Goal: Obtain resource: Download file/media

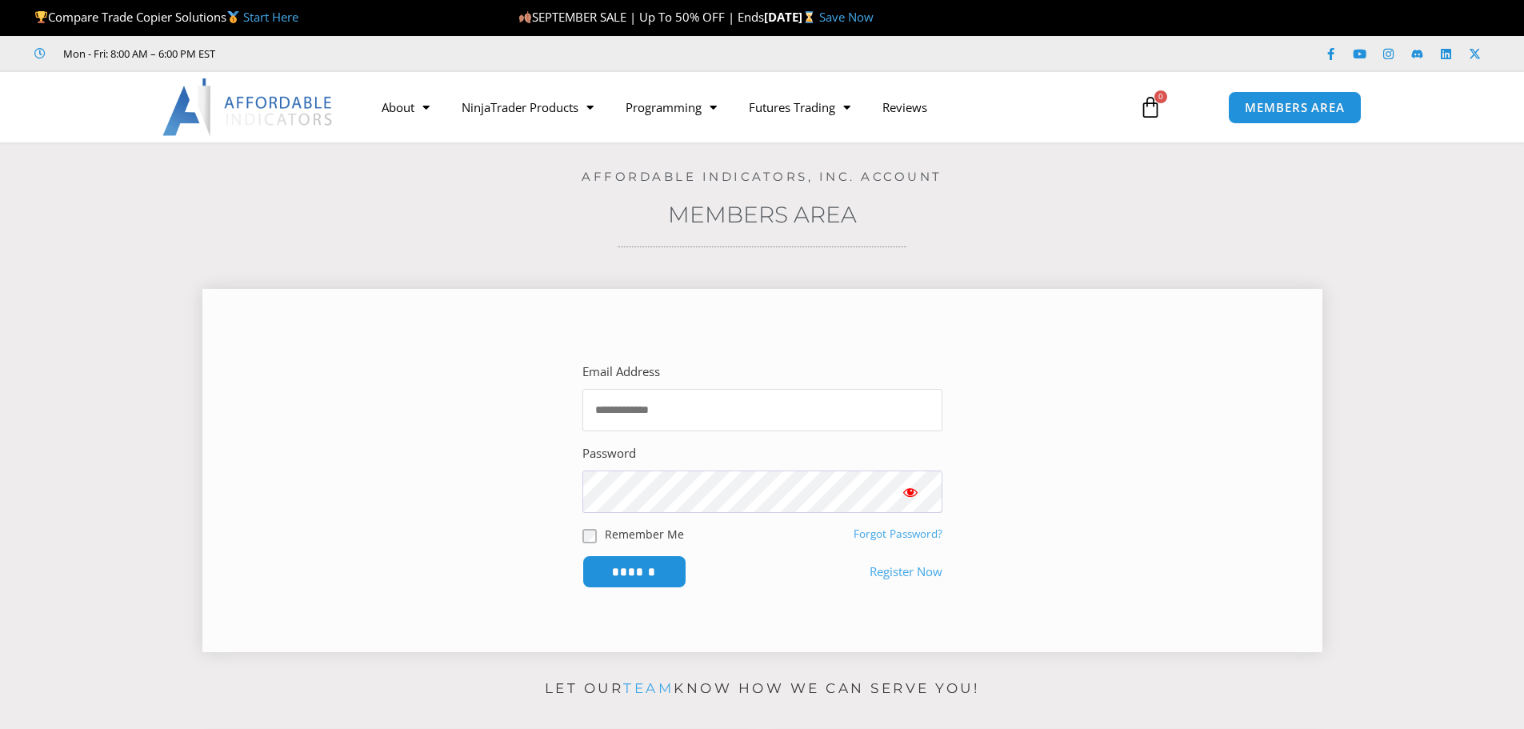
type input "**********"
click at [658, 404] on input "**********" at bounding box center [763, 410] width 360 height 42
click at [639, 569] on input "******" at bounding box center [634, 572] width 110 height 34
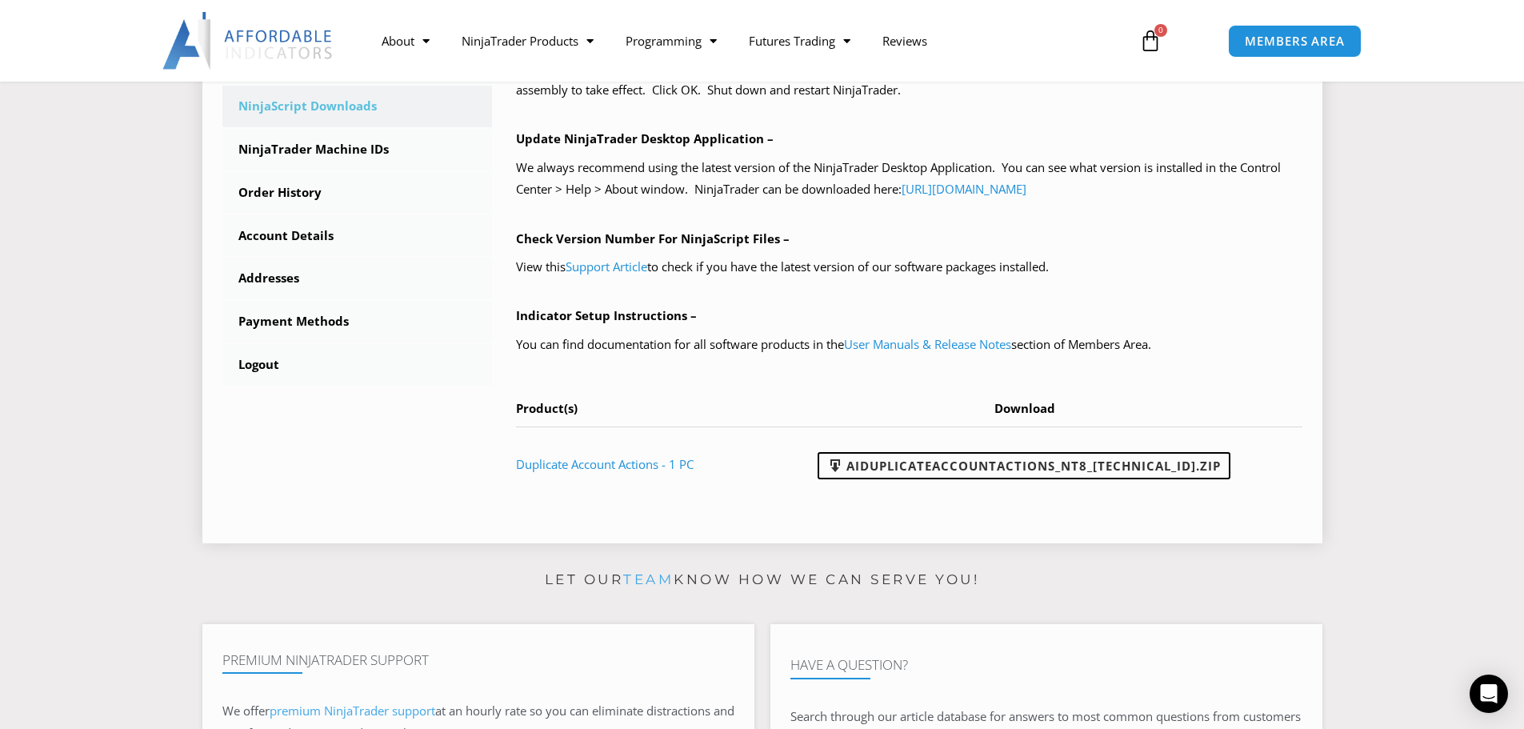
scroll to position [400, 0]
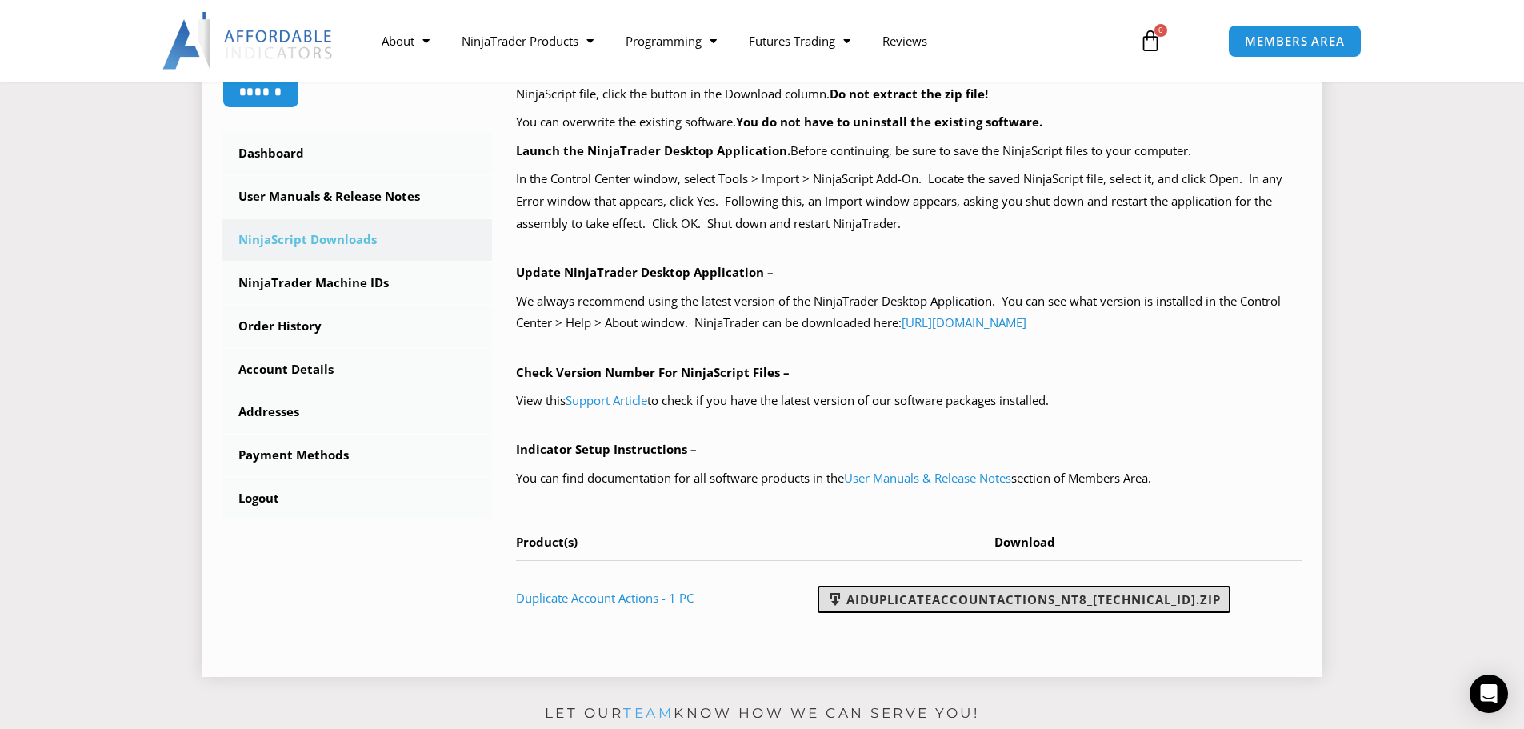
click at [997, 598] on link "AIDuplicateAccountActions_NT8_25.9.24.1.zip" at bounding box center [1024, 599] width 413 height 27
click at [142, 239] on section "****** Dashboard Subscriptions User Manuals & Release Notes NinjaScript Downloa…" at bounding box center [762, 277] width 1444 height 824
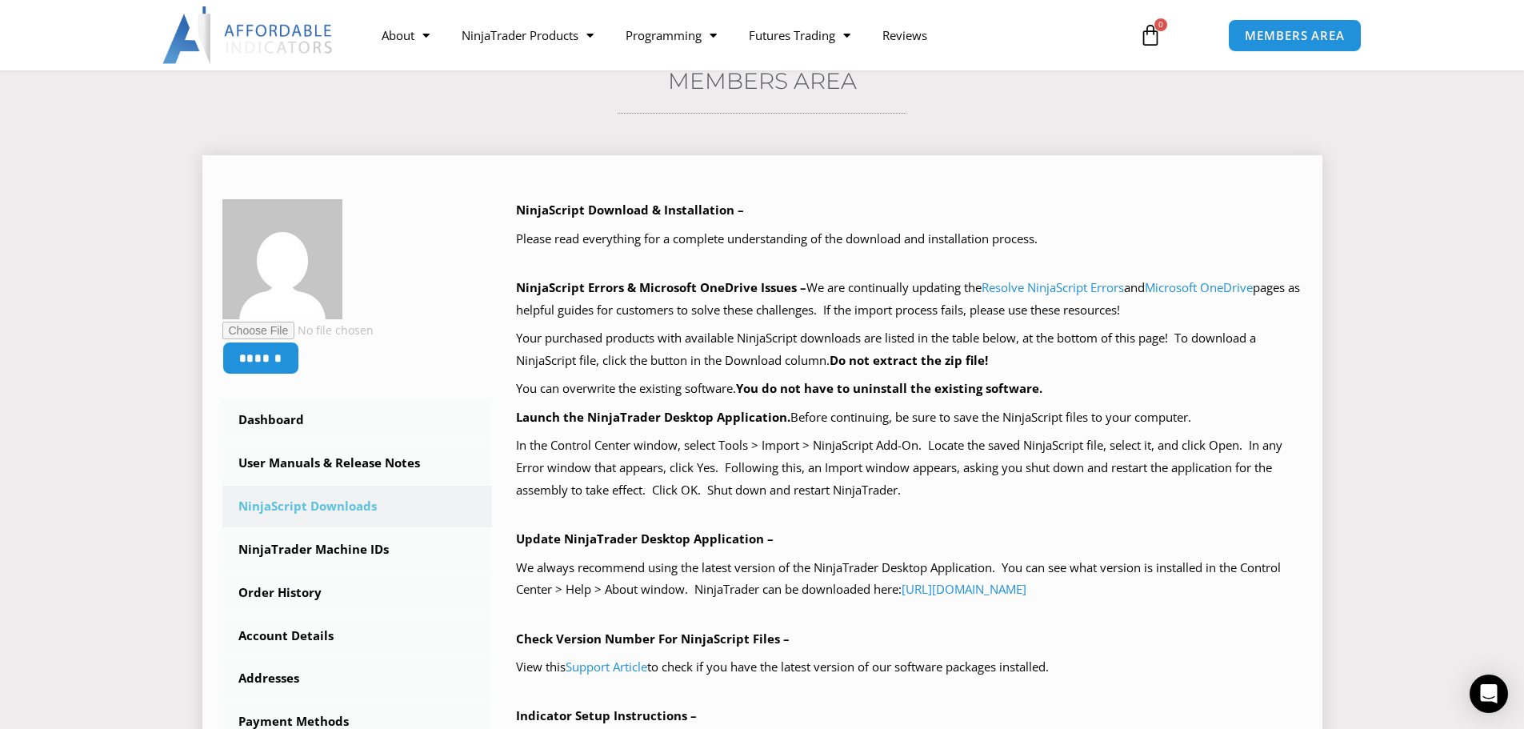
scroll to position [266, 0]
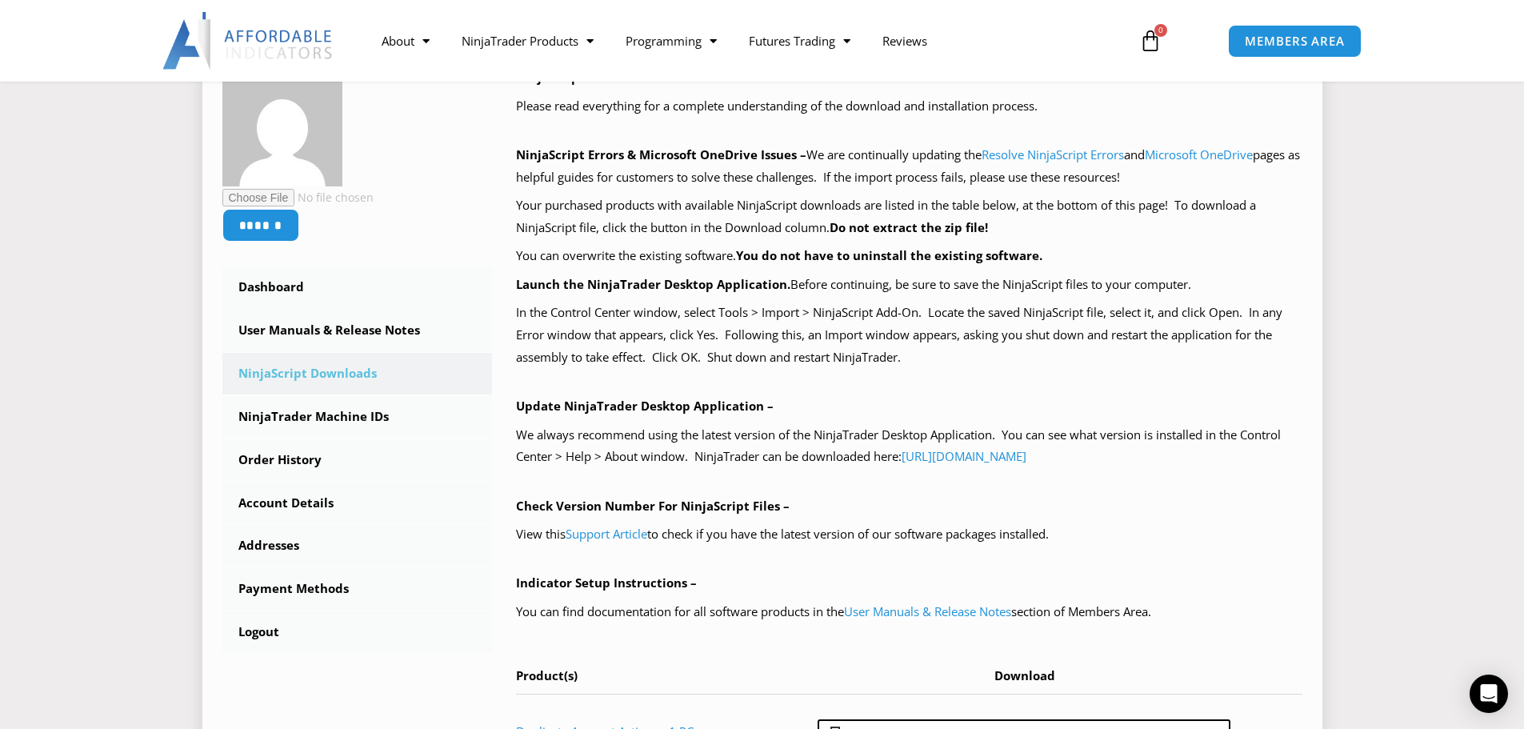
drag, startPoint x: 1169, startPoint y: 615, endPoint x: 517, endPoint y: 499, distance: 662.4
click at [517, 499] on div "NinjaScript Download & Installation – Please read everything for a complete und…" at bounding box center [909, 417] width 787 height 702
click at [517, 499] on b "Check Version Number For NinjaScript Files –" at bounding box center [653, 506] width 274 height 16
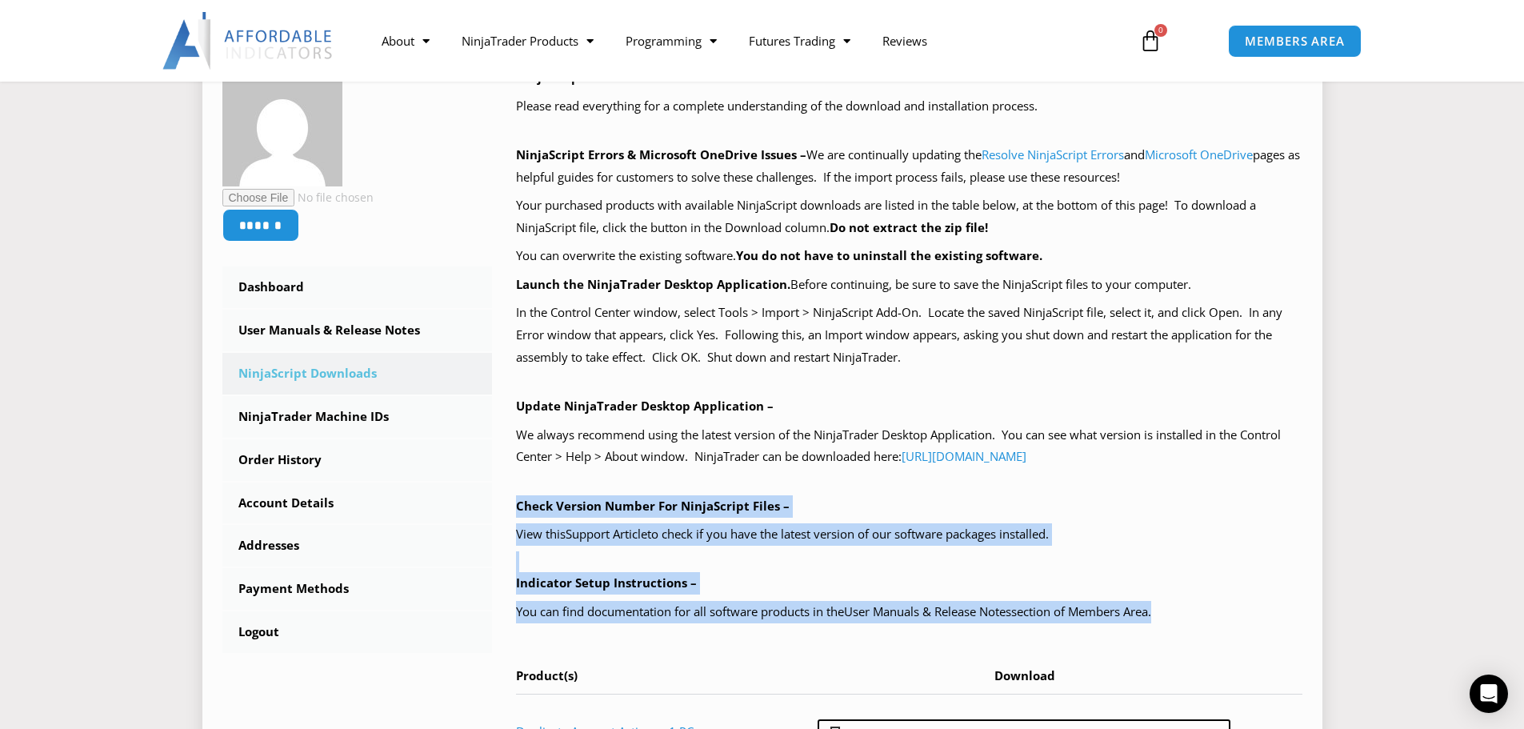
drag, startPoint x: 517, startPoint y: 500, endPoint x: 1199, endPoint y: 603, distance: 689.6
click at [1199, 603] on div "NinjaScript Download & Installation – Please read everything for a complete und…" at bounding box center [909, 417] width 787 height 702
click at [1199, 603] on p "You can find documentation for all software products in the User Manuals & Rele…" at bounding box center [909, 612] width 787 height 22
drag, startPoint x: 1199, startPoint y: 603, endPoint x: 534, endPoint y: 503, distance: 672.5
click at [534, 503] on div "NinjaScript Download & Installation – Please read everything for a complete und…" at bounding box center [909, 417] width 787 height 702
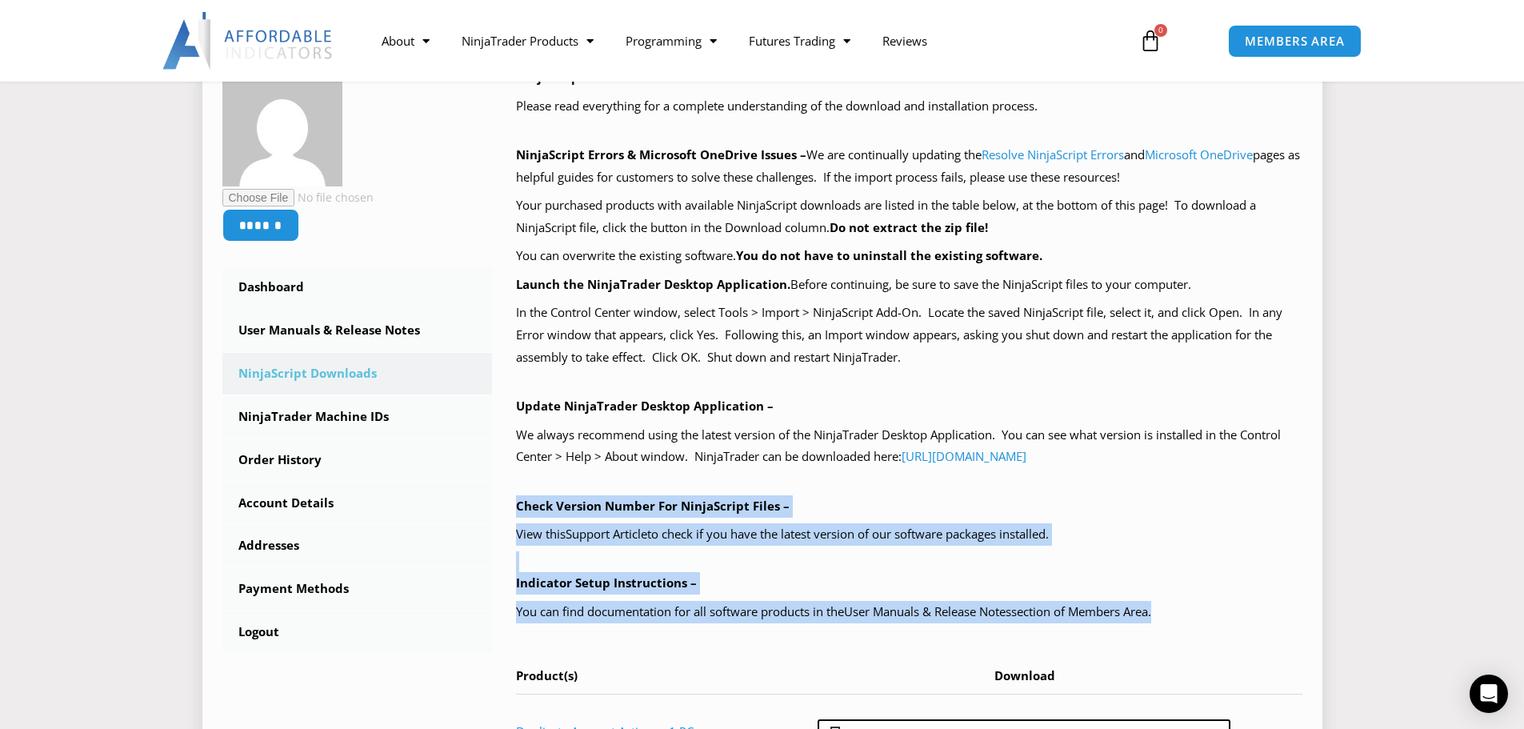
click at [534, 503] on b "Check Version Number For NinjaScript Files –" at bounding box center [653, 506] width 274 height 16
drag, startPoint x: 534, startPoint y: 503, endPoint x: 1032, endPoint y: 599, distance: 506.9
click at [1032, 599] on div "NinjaScript Download & Installation – Please read everything for a complete und…" at bounding box center [909, 417] width 787 height 702
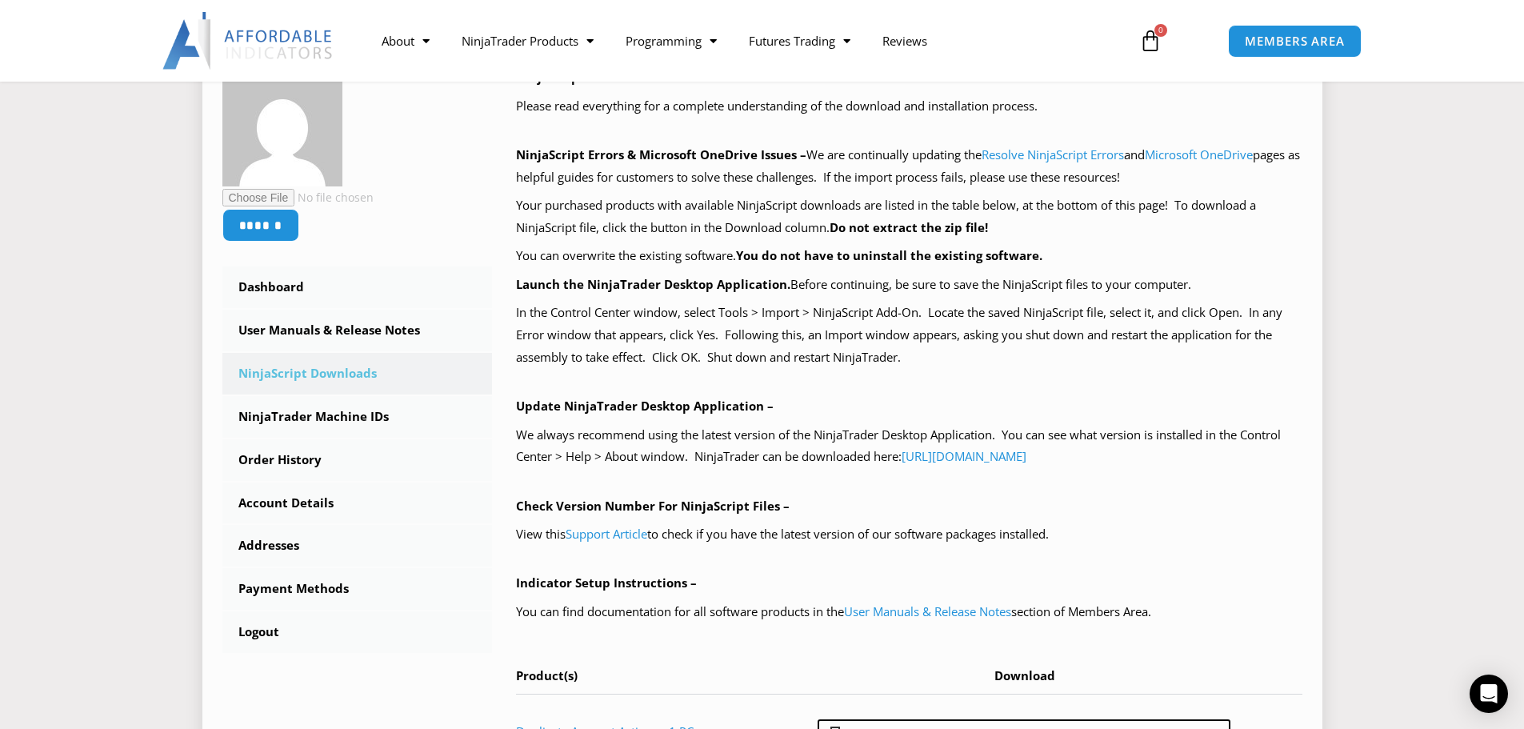
click at [520, 487] on div "NinjaScript Download & Installation – Please read everything for a complete und…" at bounding box center [909, 417] width 787 height 702
click at [526, 511] on b "Check Version Number For NinjaScript Files –" at bounding box center [653, 506] width 274 height 16
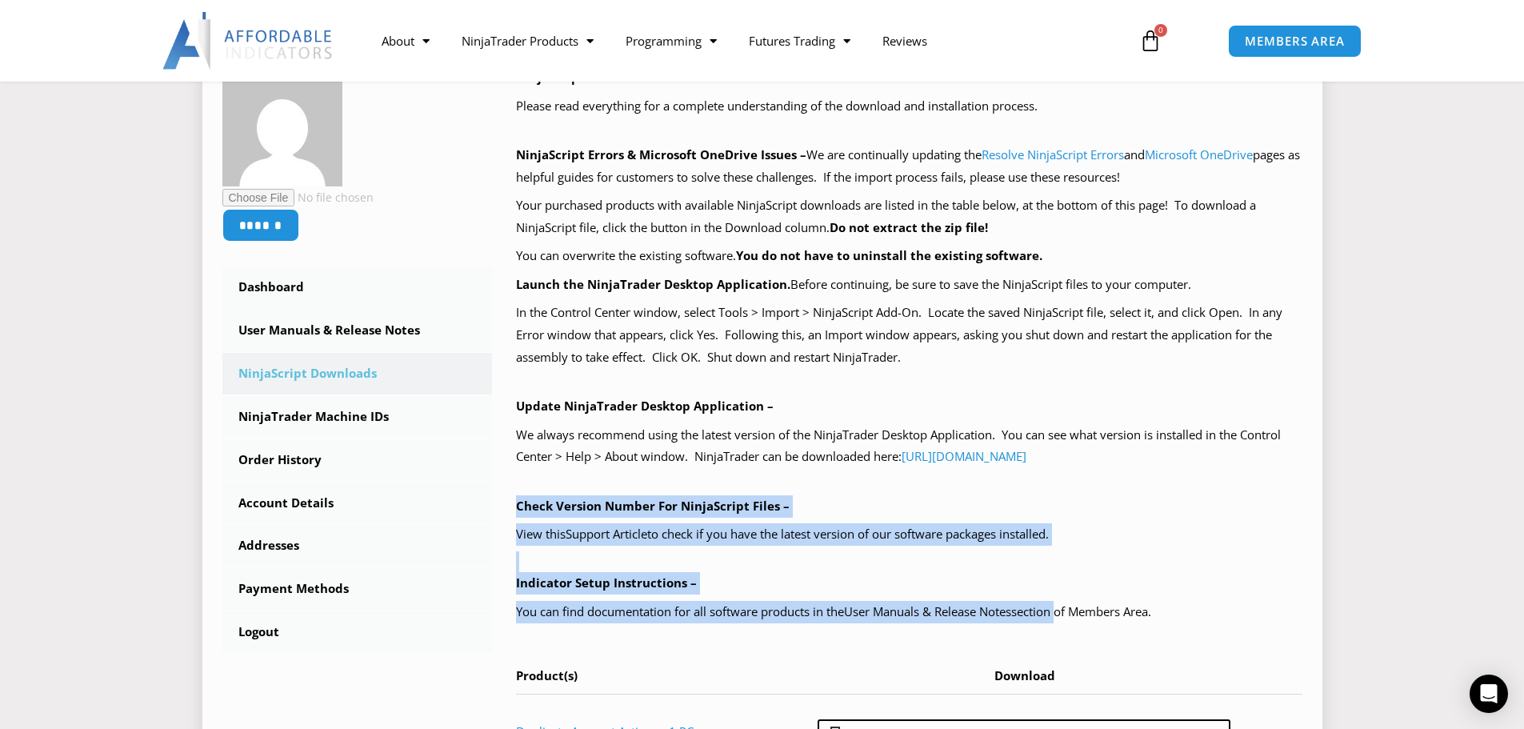
drag, startPoint x: 526, startPoint y: 511, endPoint x: 1059, endPoint y: 621, distance: 544.1
click at [1059, 621] on div "NinjaScript Download & Installation – Please read everything for a complete und…" at bounding box center [909, 417] width 787 height 702
click at [1048, 614] on p "You can find documentation for all software products in the User Manuals & Rele…" at bounding box center [909, 612] width 787 height 22
drag, startPoint x: 1048, startPoint y: 614, endPoint x: 507, endPoint y: 498, distance: 552.5
click at [507, 498] on div "NinjaScript Download & Installation – Please read everything for a complete und…" at bounding box center [897, 428] width 811 height 724
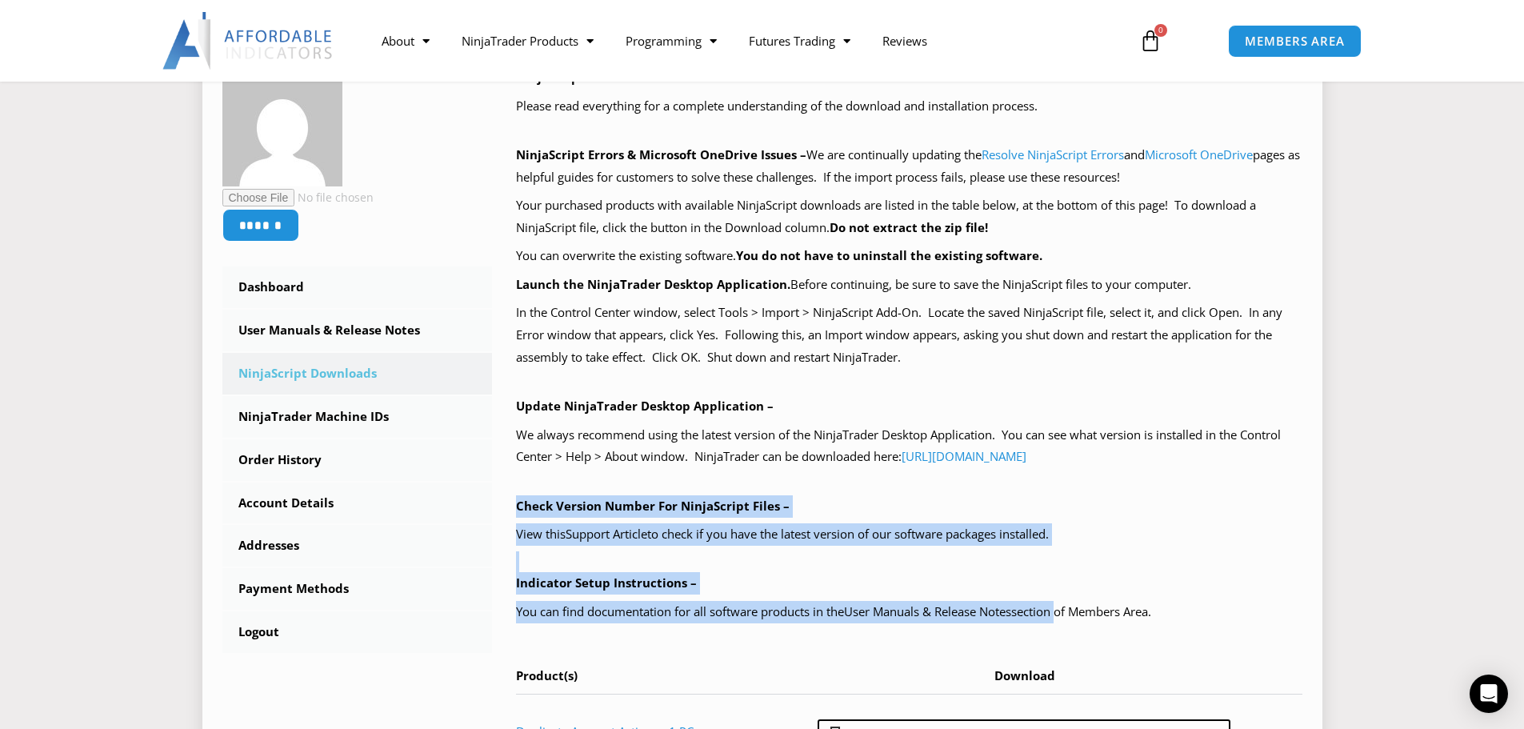
click at [538, 511] on b "Check Version Number For NinjaScript Files –" at bounding box center [653, 506] width 274 height 16
drag, startPoint x: 538, startPoint y: 511, endPoint x: 1065, endPoint y: 603, distance: 535.3
click at [1065, 603] on div "NinjaScript Download & Installation – Please read everything for a complete und…" at bounding box center [909, 417] width 787 height 702
click at [1088, 560] on div "NinjaScript Download & Installation – Please read everything for a complete und…" at bounding box center [909, 417] width 787 height 702
click at [1085, 559] on div "NinjaScript Download & Installation – Please read everything for a complete und…" at bounding box center [909, 417] width 787 height 702
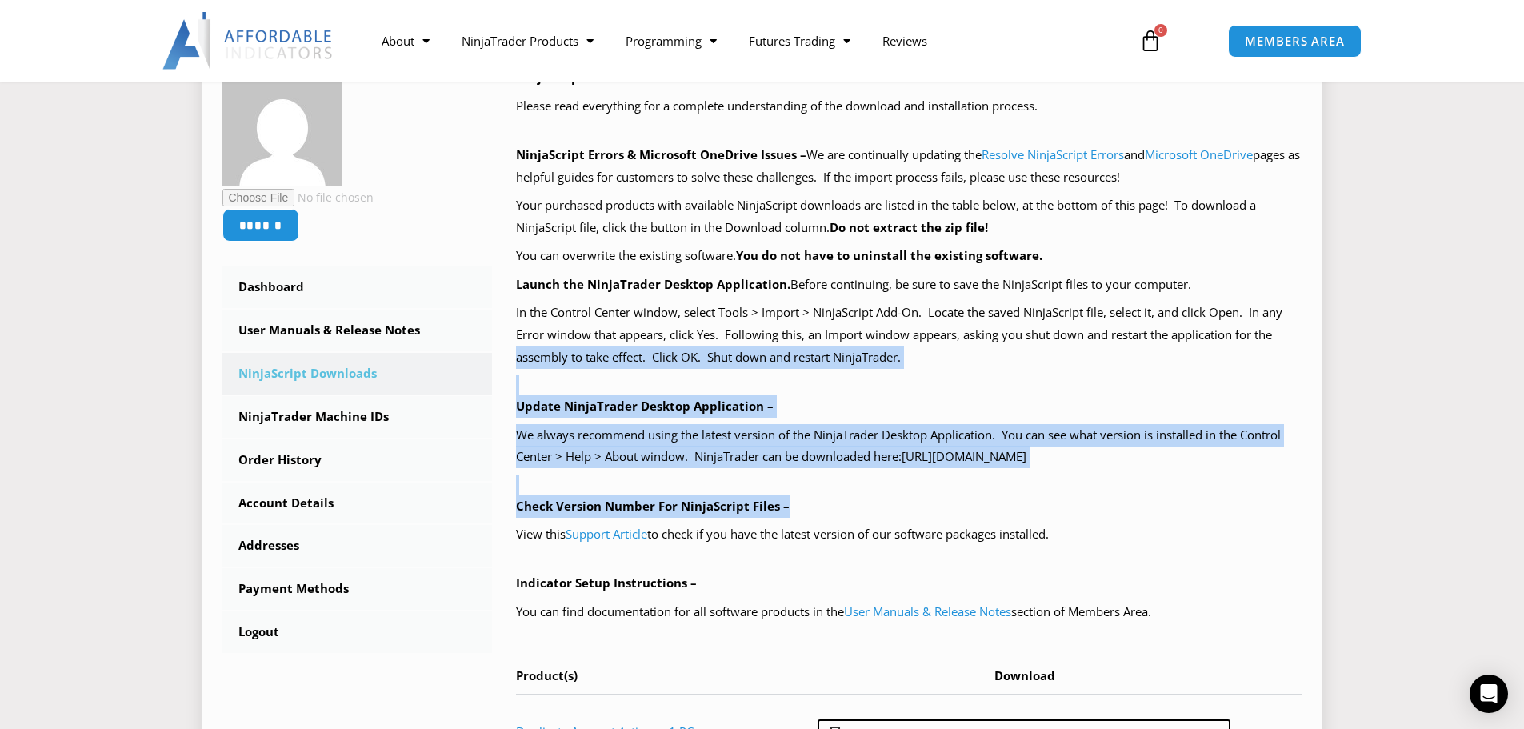
drag, startPoint x: 1124, startPoint y: 555, endPoint x: 513, endPoint y: 362, distance: 641.3
click at [513, 362] on div "NinjaScript Download & Installation – Please read everything for a complete und…" at bounding box center [897, 428] width 811 height 724
click at [537, 357] on p "In the Control Center window, select Tools > Import > NinjaScript Add-On. Locat…" at bounding box center [909, 335] width 787 height 67
click at [535, 357] on p "In the Control Center window, select Tools > Import > NinjaScript Add-On. Locat…" at bounding box center [909, 335] width 787 height 67
click at [533, 365] on p "In the Control Center window, select Tools > Import > NinjaScript Add-On. Locat…" at bounding box center [909, 335] width 787 height 67
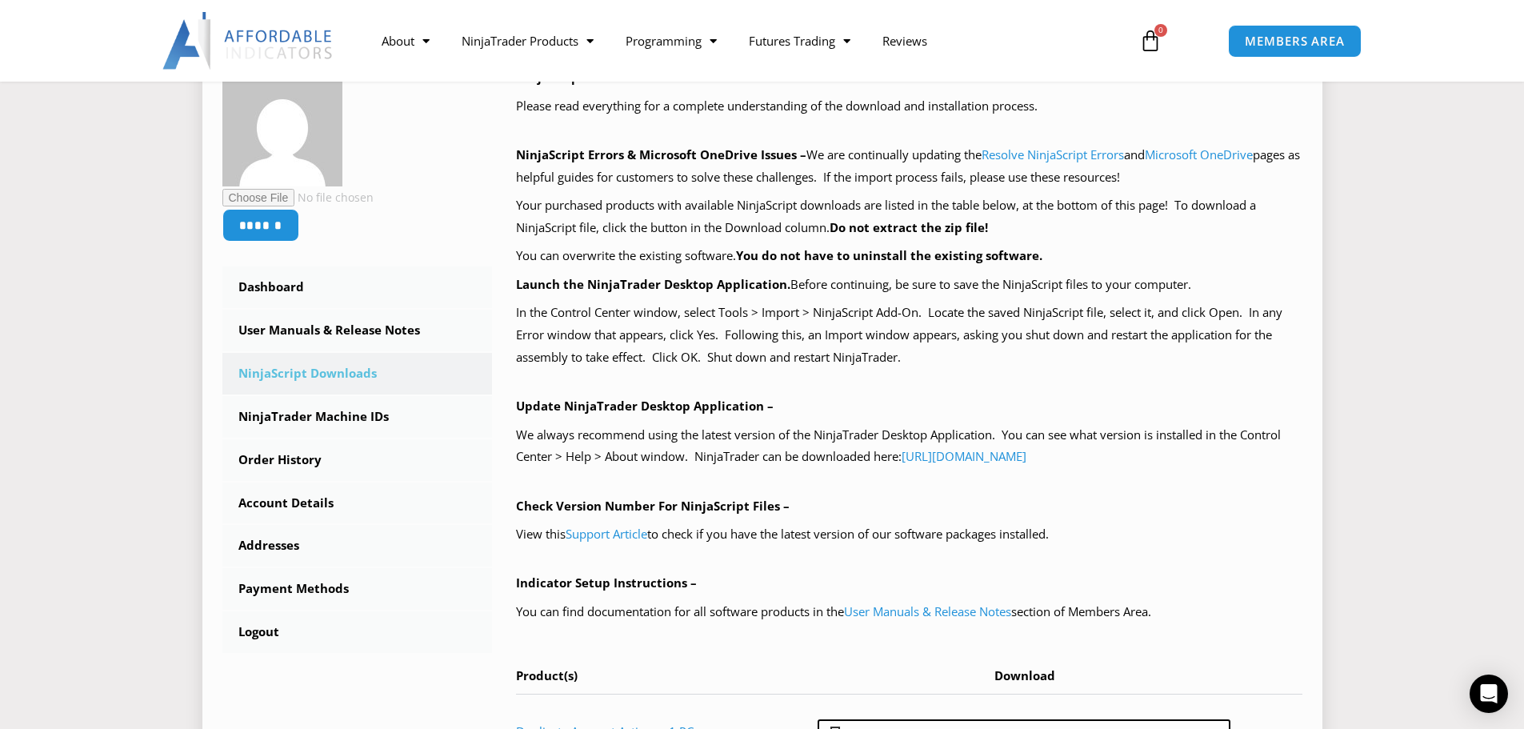
drag, startPoint x: 1231, startPoint y: 612, endPoint x: 512, endPoint y: 502, distance: 727.1
click at [512, 502] on div "NinjaScript Download & Installation – Please read everything for a complete und…" at bounding box center [897, 428] width 811 height 724
drag, startPoint x: 512, startPoint y: 502, endPoint x: 532, endPoint y: 511, distance: 21.9
click at [532, 511] on div "NinjaScript Download & Installation – Please read everything for a complete und…" at bounding box center [897, 428] width 811 height 724
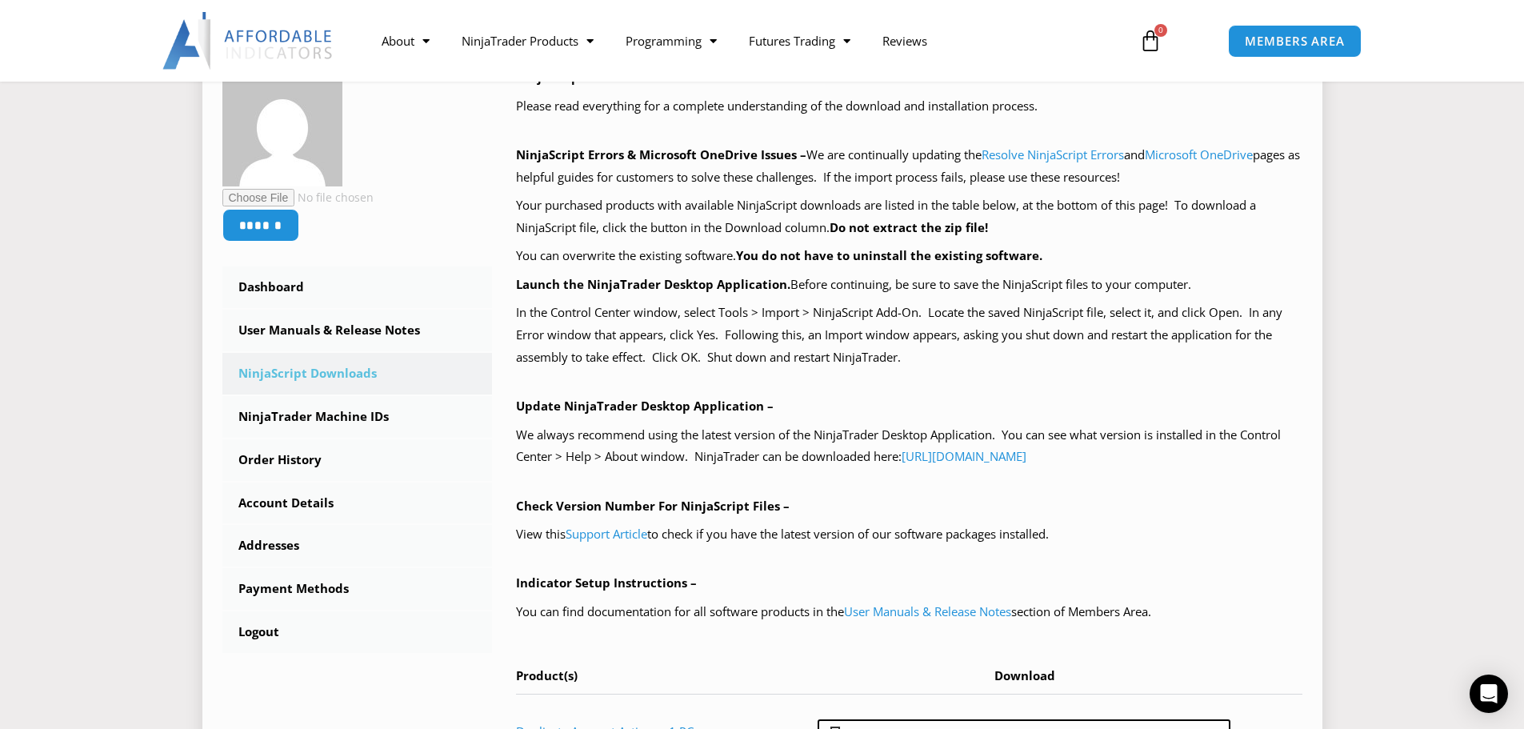
click at [538, 454] on p "We always recommend using the latest version of the NinjaTrader Desktop Applica…" at bounding box center [909, 446] width 787 height 45
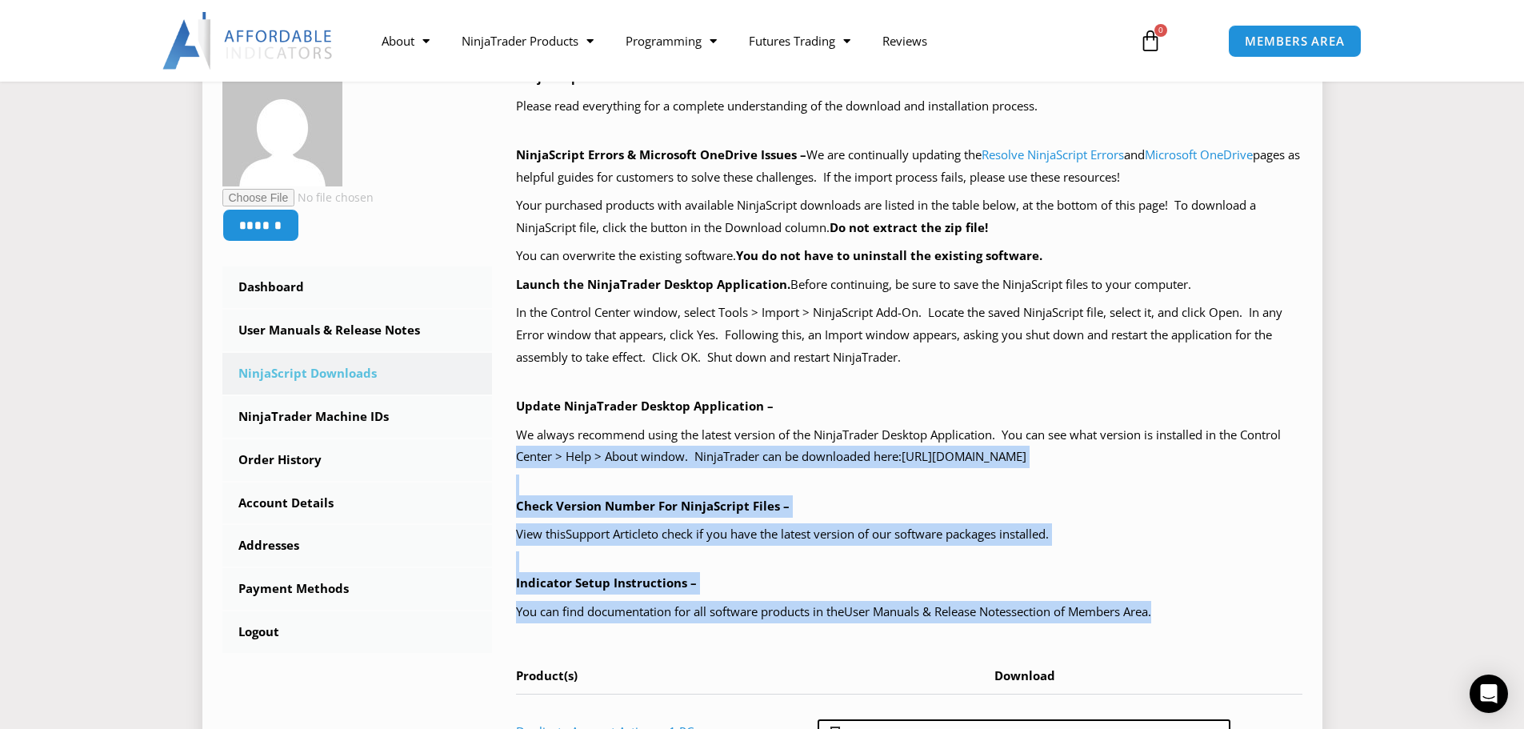
drag, startPoint x: 538, startPoint y: 454, endPoint x: 1195, endPoint y: 611, distance: 675.5
click at [1195, 611] on div "NinjaScript Download & Installation – Please read everything for a complete und…" at bounding box center [909, 417] width 787 height 702
click at [527, 459] on p "We always recommend using the latest version of the NinjaTrader Desktop Applica…" at bounding box center [909, 446] width 787 height 45
drag, startPoint x: 518, startPoint y: 457, endPoint x: 1151, endPoint y: 604, distance: 649.9
click at [1151, 604] on div "NinjaScript Download & Installation – Please read everything for a complete und…" at bounding box center [909, 417] width 787 height 702
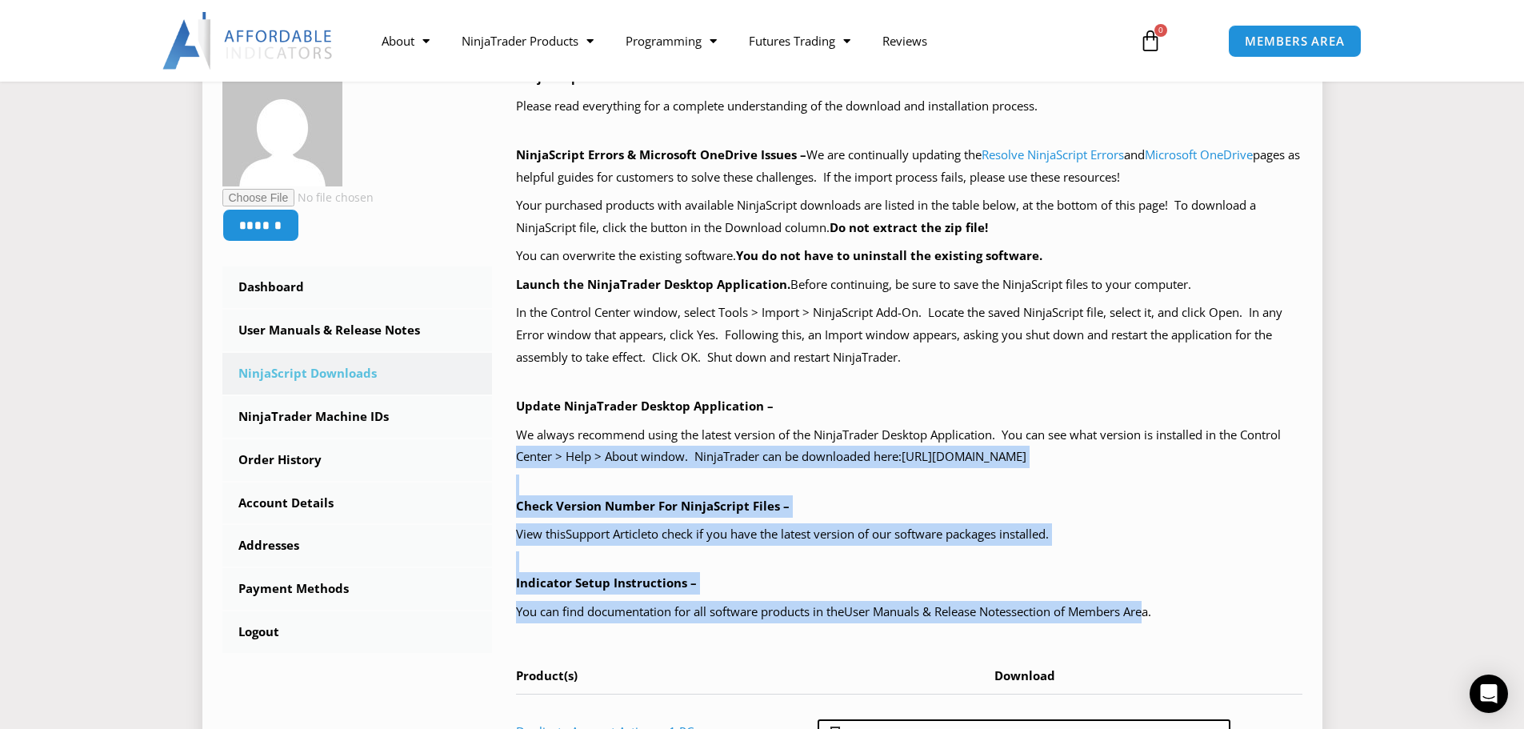
click at [1164, 522] on div "NinjaScript Download & Installation – Please read everything for a complete und…" at bounding box center [909, 417] width 787 height 702
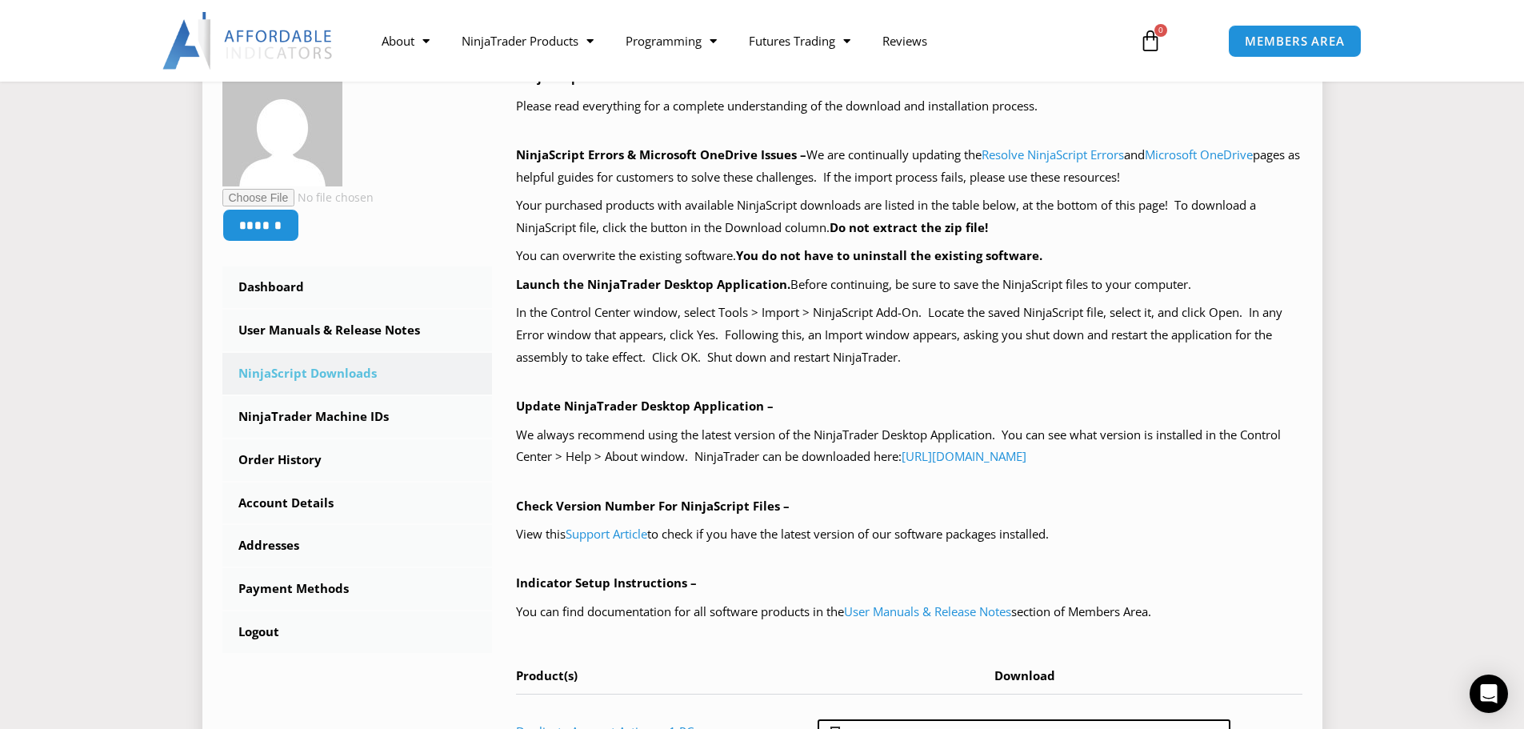
drag, startPoint x: 1193, startPoint y: 607, endPoint x: 519, endPoint y: 157, distance: 810.1
click at [519, 157] on div "NinjaScript Download & Installation – Please read everything for a complete und…" at bounding box center [909, 417] width 787 height 702
click at [519, 157] on b "NinjaScript Errors & Microsoft OneDrive Issues –" at bounding box center [661, 154] width 290 height 16
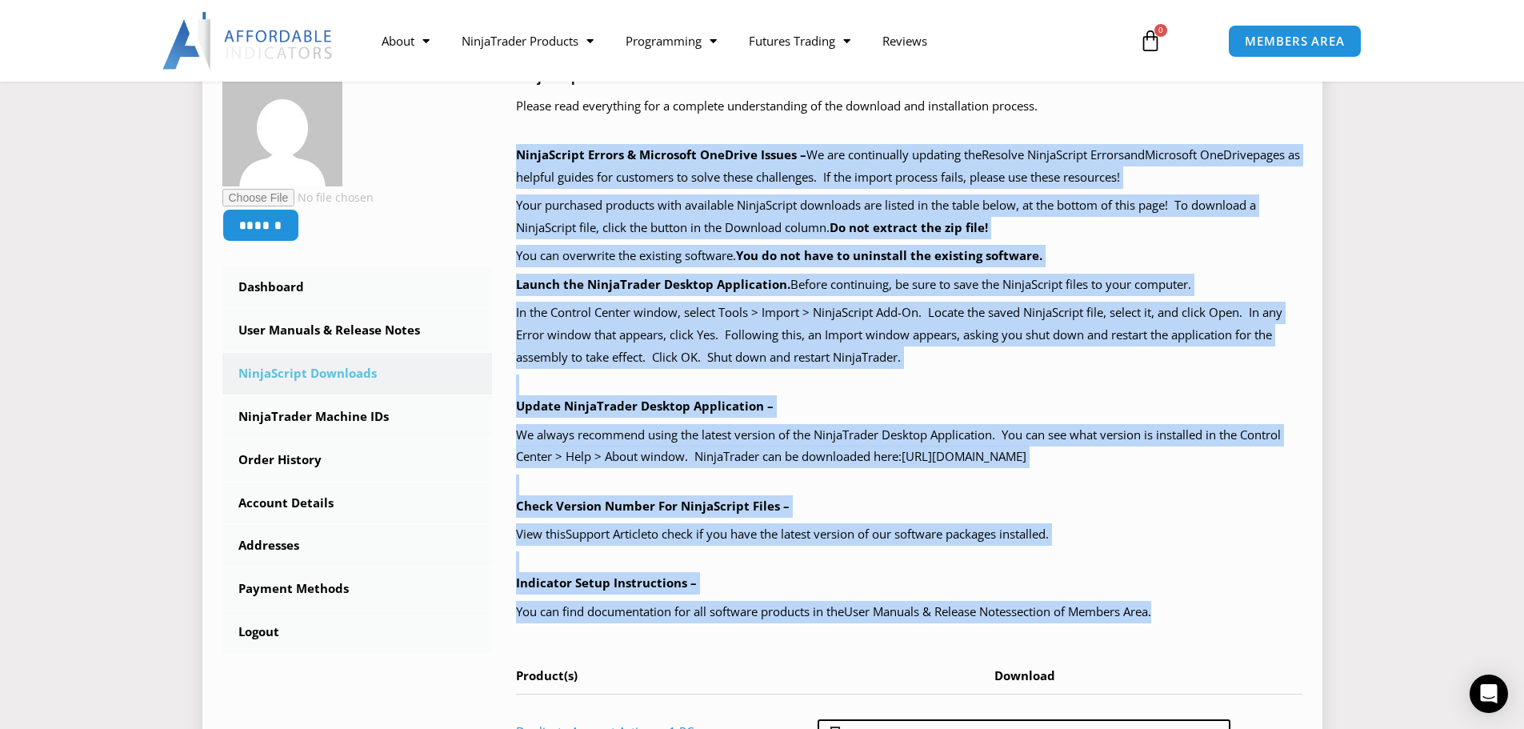
drag, startPoint x: 519, startPoint y: 157, endPoint x: 1237, endPoint y: 607, distance: 847.5
click at [1237, 607] on div "NinjaScript Download & Installation – Please read everything for a complete und…" at bounding box center [909, 417] width 787 height 702
click at [1237, 607] on p "You can find documentation for all software products in the User Manuals & Rele…" at bounding box center [909, 612] width 787 height 22
